Goal: Task Accomplishment & Management: Use online tool/utility

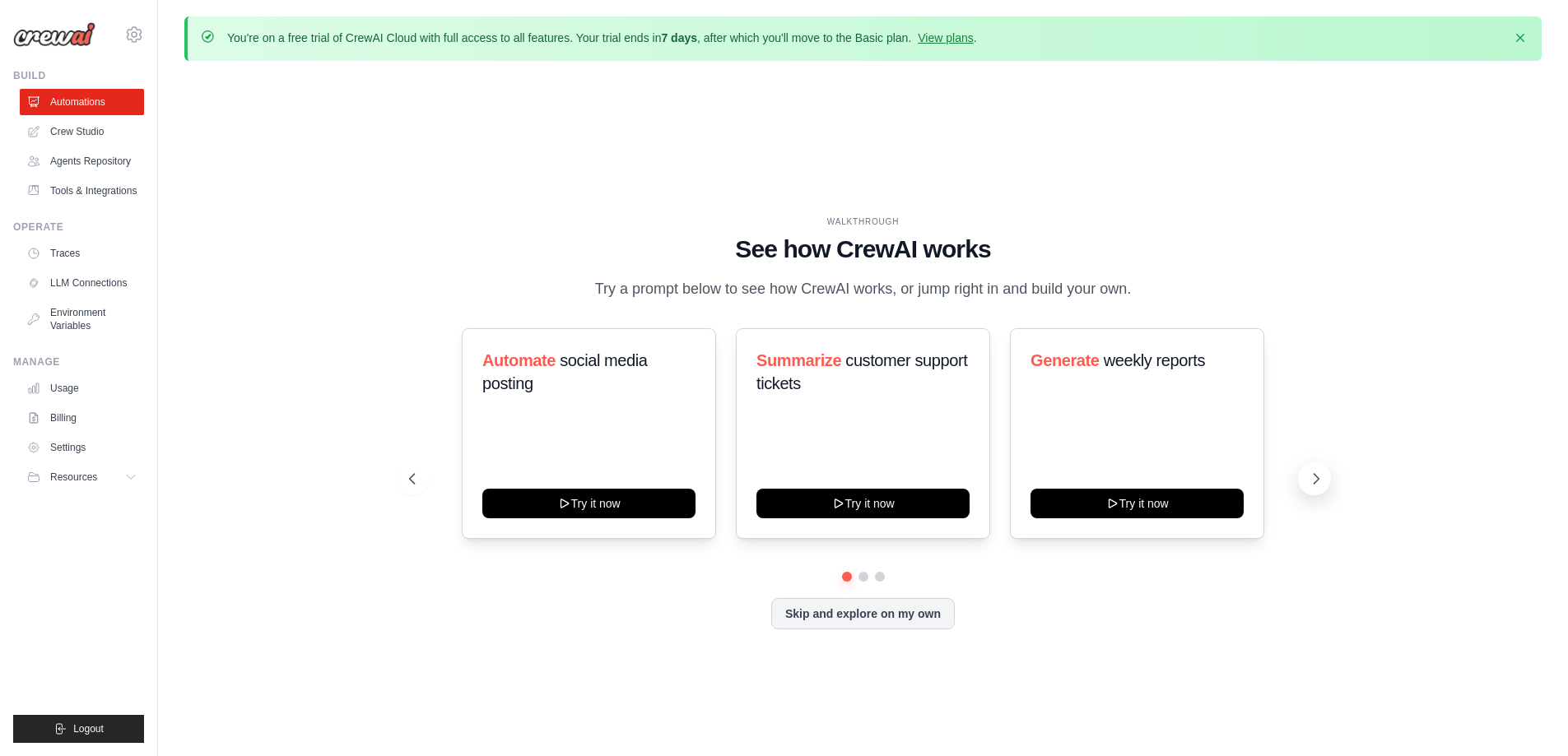
click at [1315, 476] on icon at bounding box center [1316, 478] width 17 height 17
click at [1315, 478] on icon at bounding box center [1316, 478] width 17 height 17
click at [1319, 478] on icon at bounding box center [1316, 479] width 5 height 10
click at [848, 613] on button "Skip and explore on my own" at bounding box center [863, 612] width 184 height 31
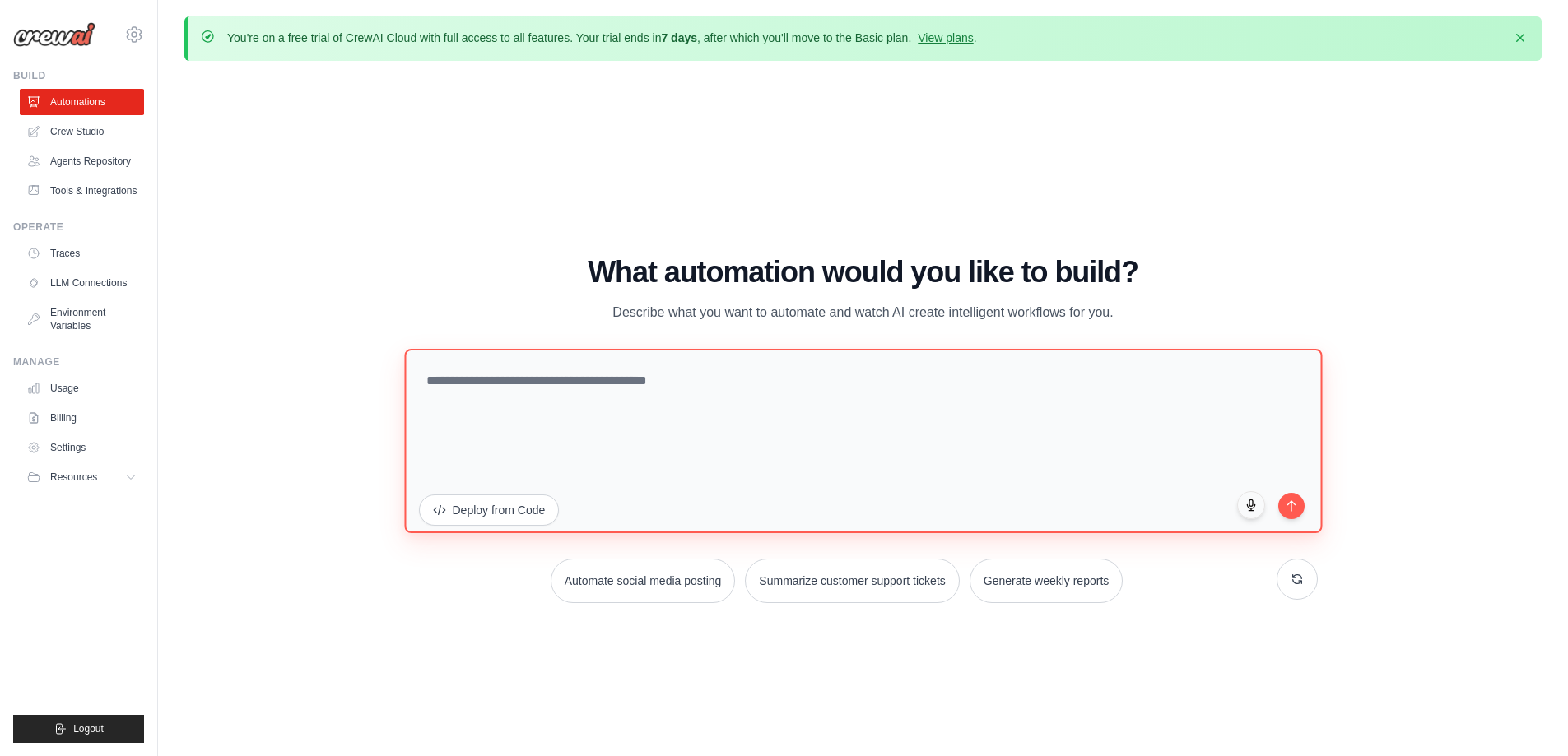
click at [548, 377] on textarea at bounding box center [863, 440] width 918 height 185
click at [544, 373] on textarea at bounding box center [863, 440] width 918 height 185
